Goal: Navigation & Orientation: Find specific page/section

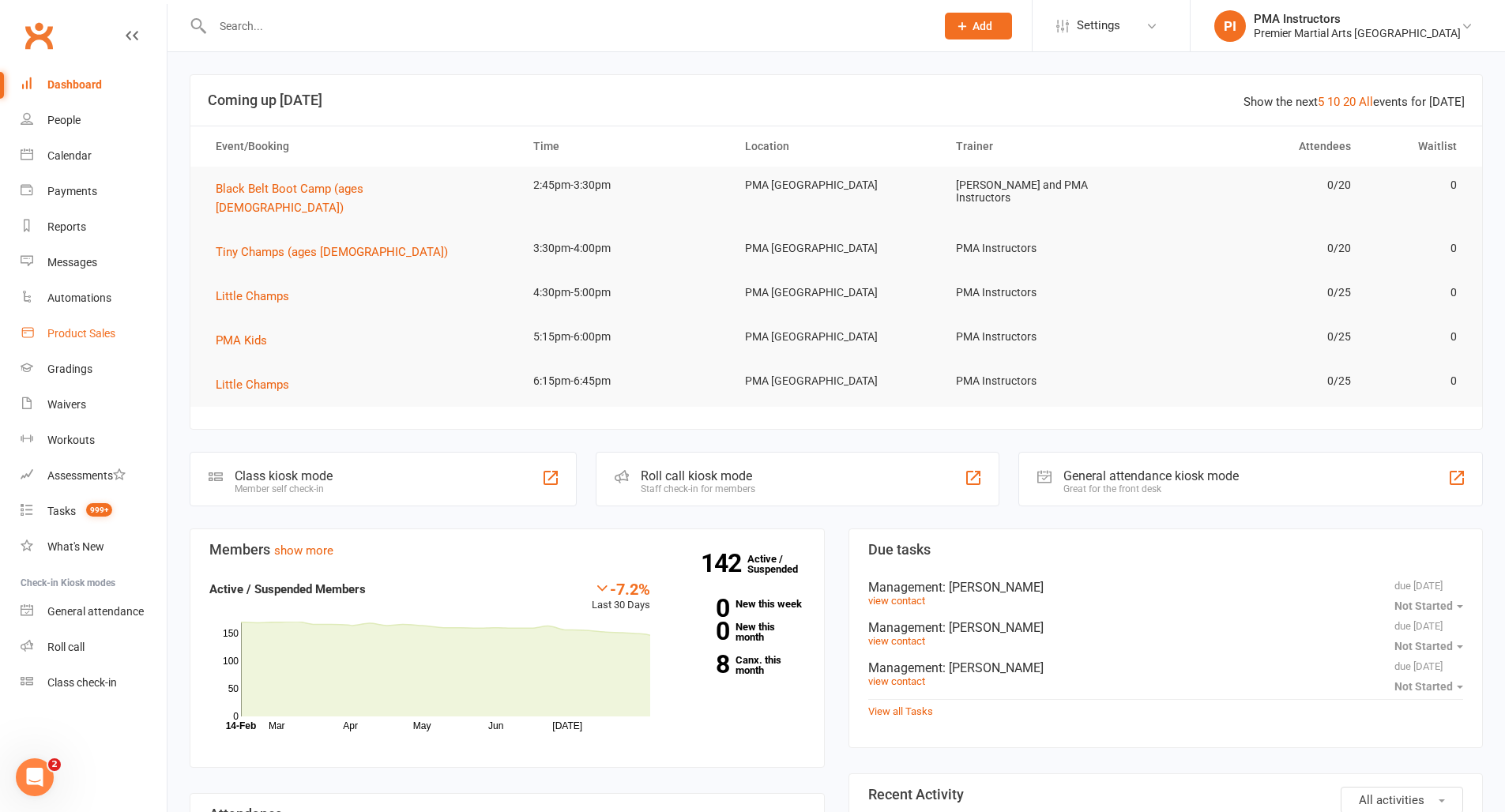
click at [87, 337] on div "Product Sales" at bounding box center [81, 333] width 68 height 13
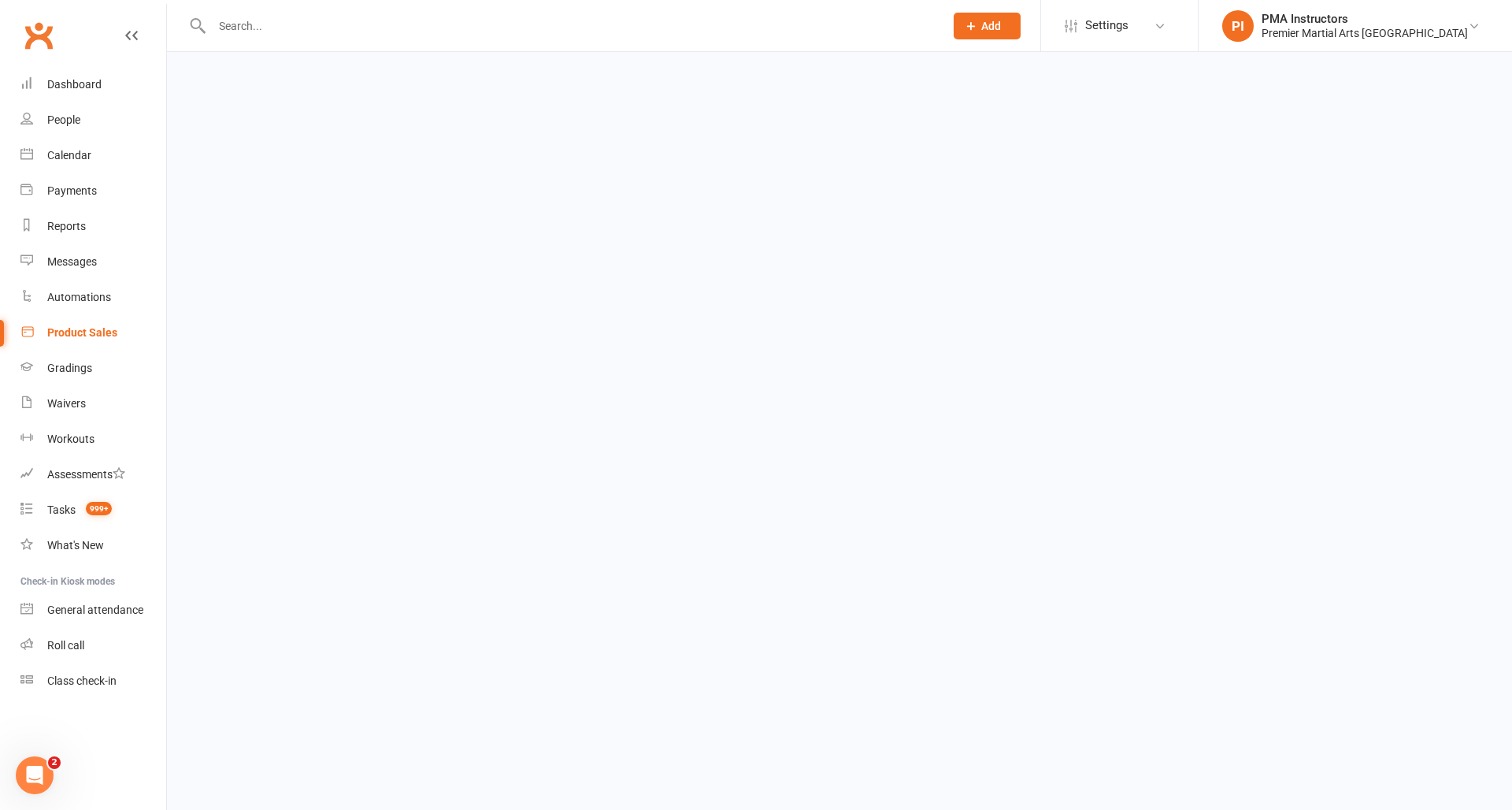
select select "100"
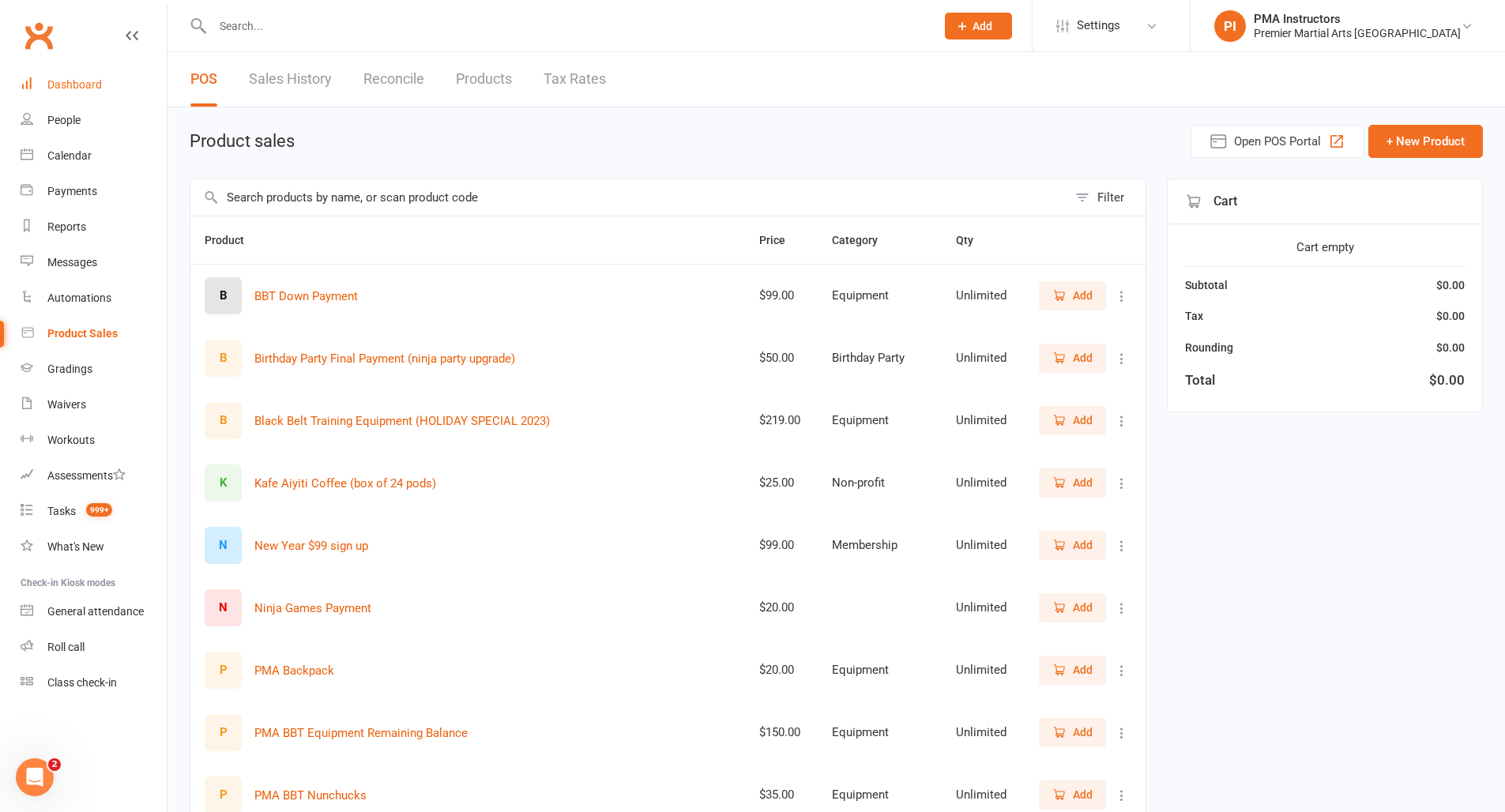
click at [89, 81] on div "Dashboard" at bounding box center [74, 84] width 54 height 13
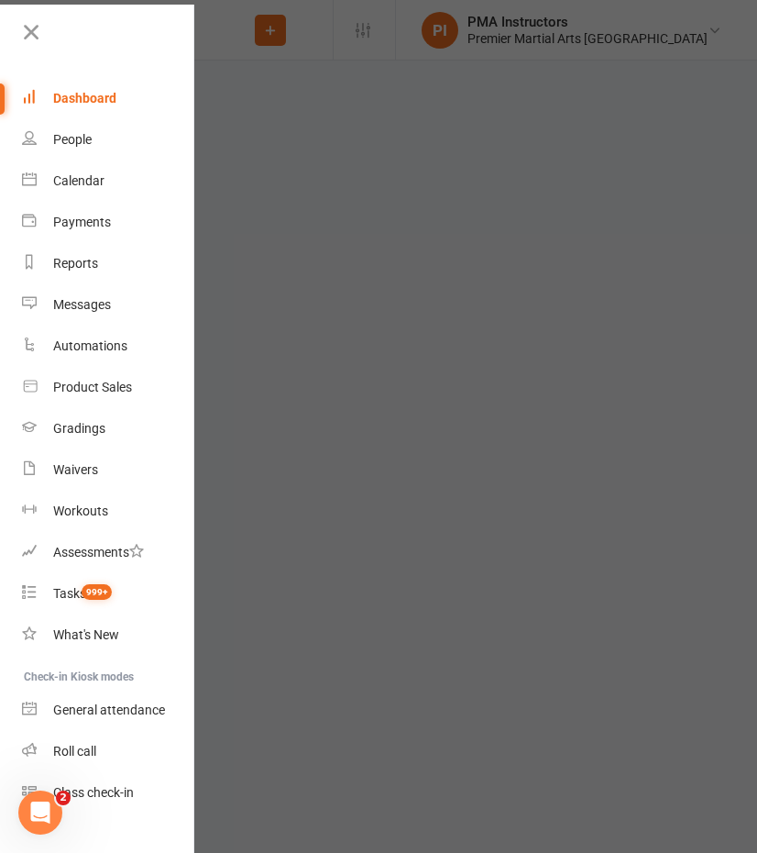
click at [83, 107] on link "Dashboard" at bounding box center [108, 98] width 173 height 41
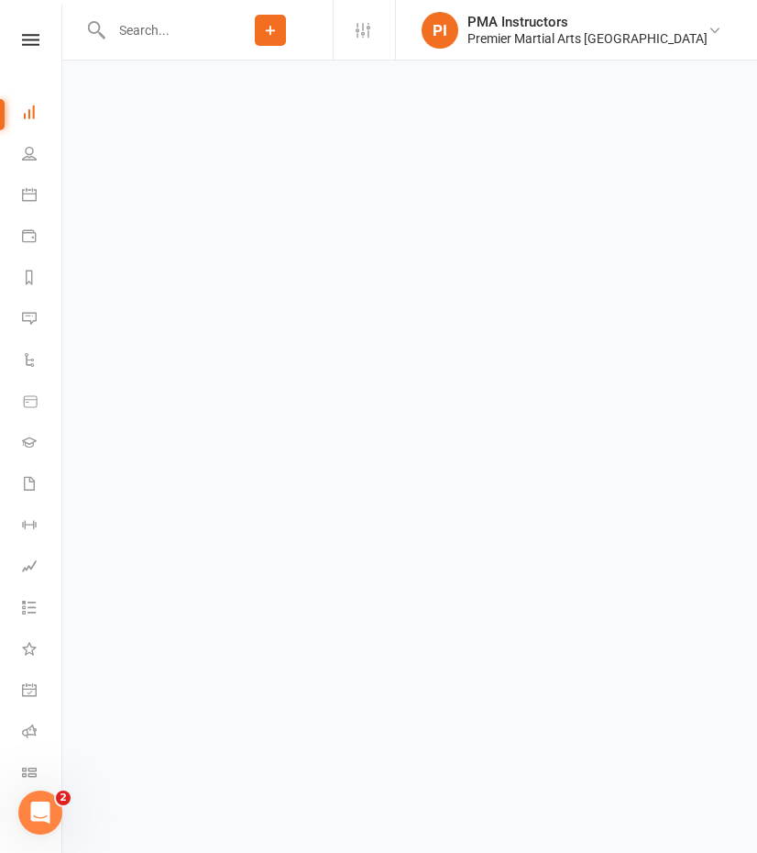
click at [19, 46] on div "Clubworx" at bounding box center [30, 64] width 61 height 60
click at [30, 31] on nav "Clubworx Dashboard People Calendar Payments Reports Messages Automations Produc…" at bounding box center [31, 431] width 62 height 853
click at [28, 43] on icon at bounding box center [30, 40] width 17 height 12
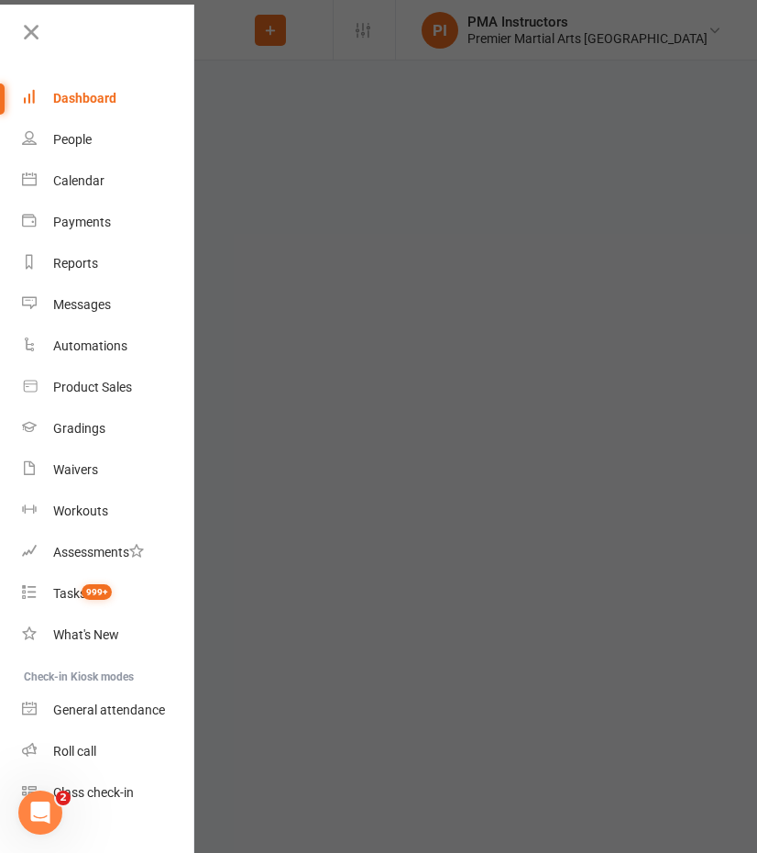
click at [46, 98] on link "Dashboard" at bounding box center [108, 98] width 173 height 41
